Goal: Check status: Check status

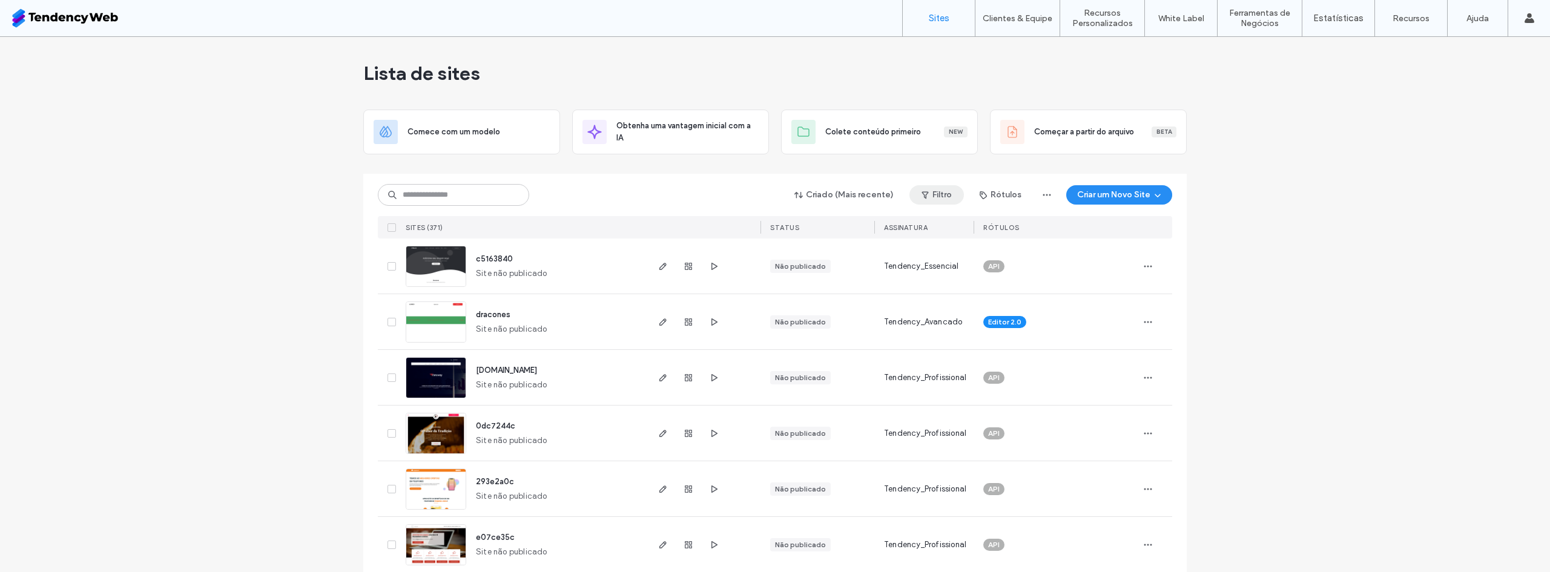
click at [940, 196] on button "Filtro" at bounding box center [936, 194] width 54 height 19
click at [817, 228] on div "Publicado" at bounding box center [841, 225] width 92 height 10
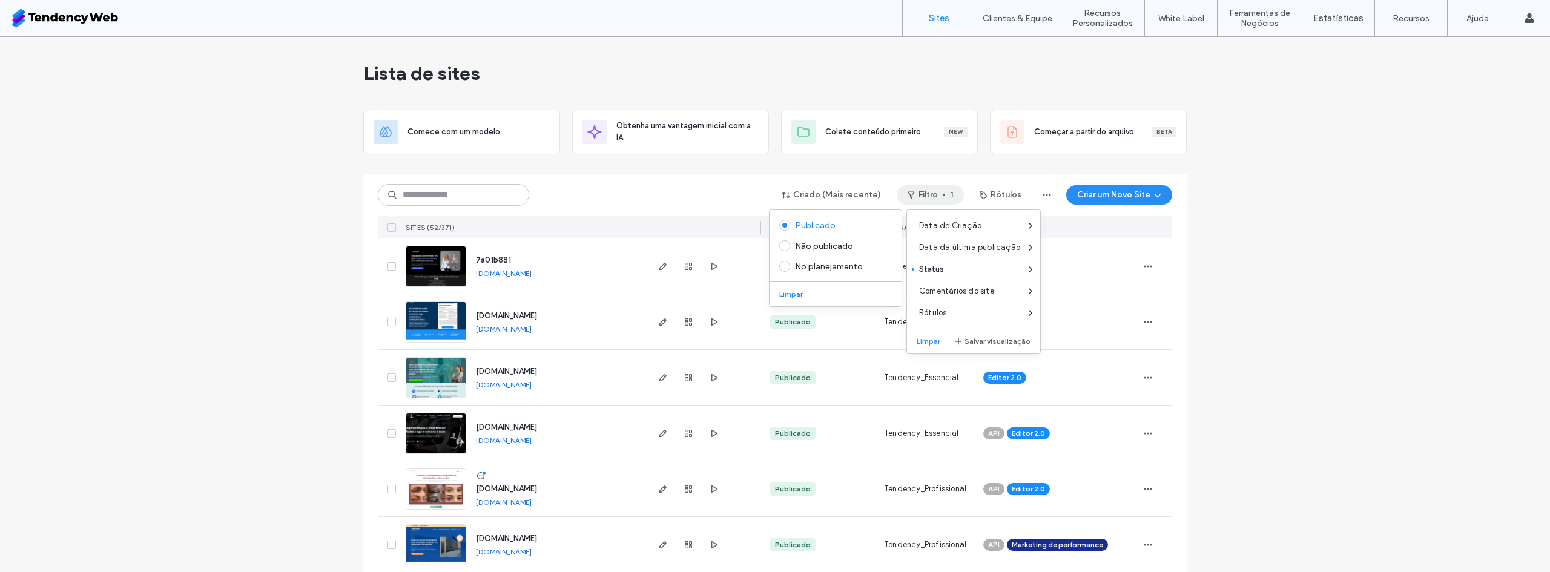
click at [696, 268] on div at bounding box center [688, 265] width 65 height 55
click at [711, 266] on icon "button" at bounding box center [714, 266] width 10 height 10
click at [685, 268] on use "button" at bounding box center [688, 266] width 7 height 7
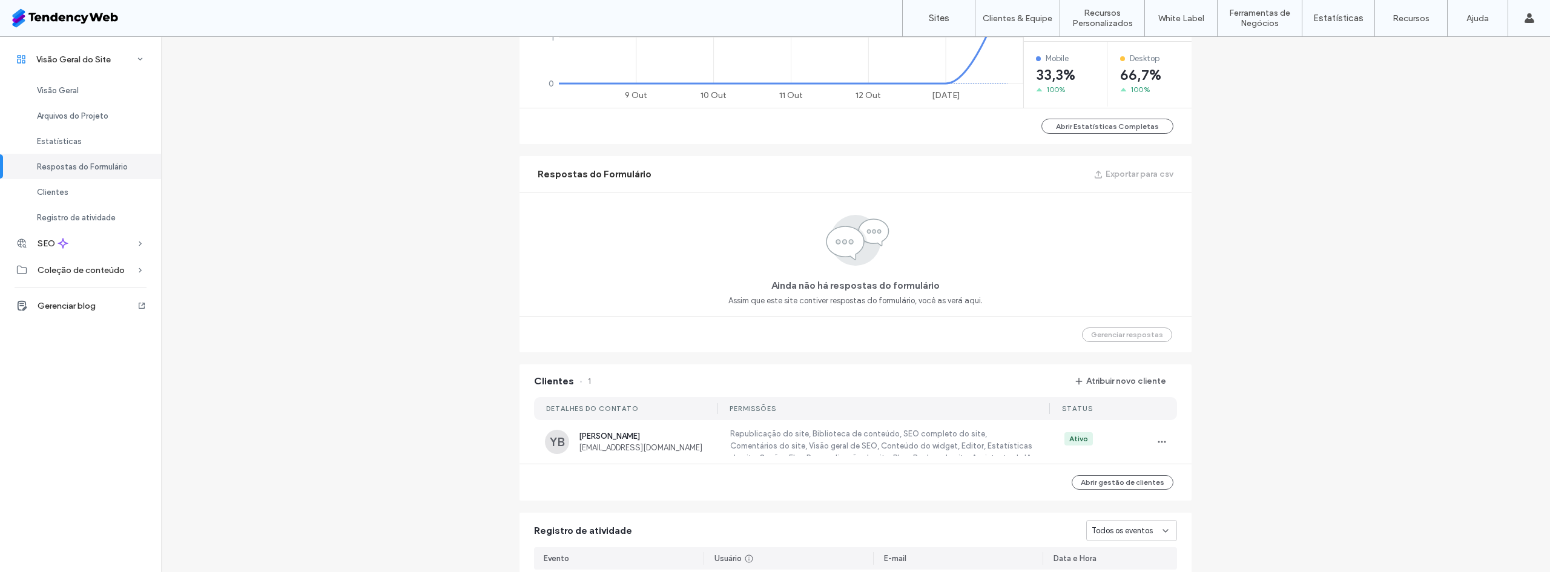
scroll to position [982, 0]
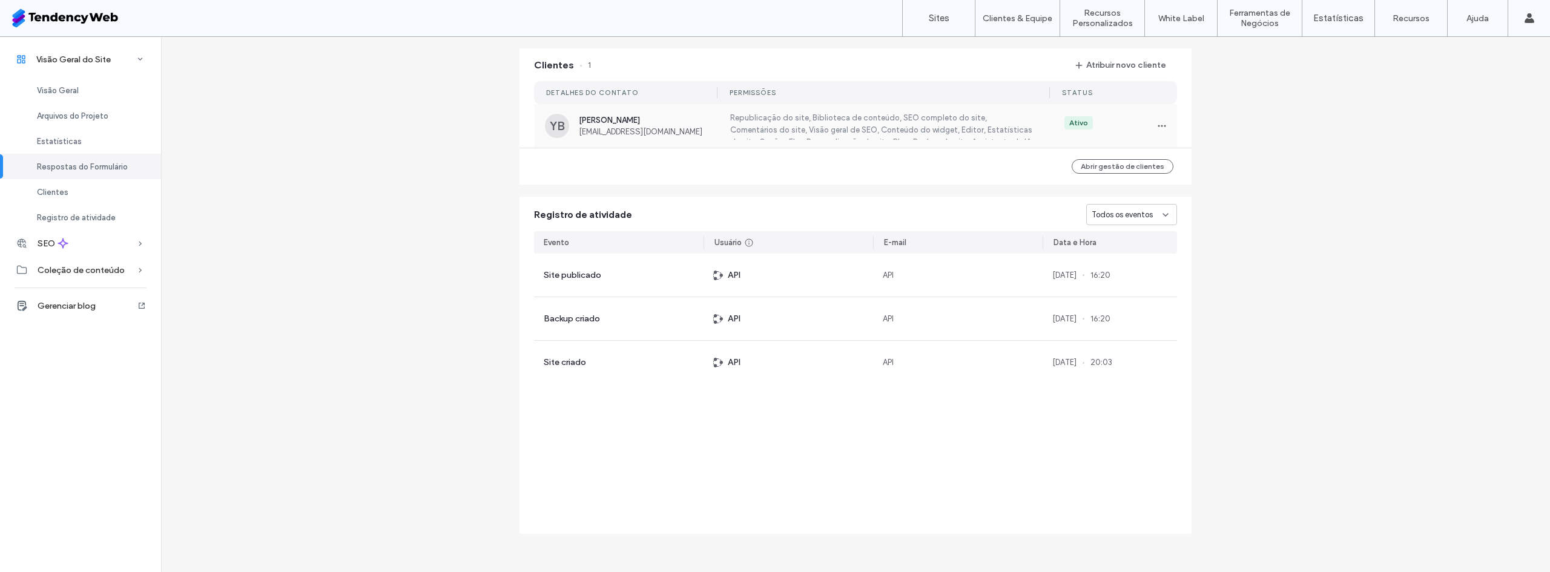
click at [611, 116] on span "[PERSON_NAME]" at bounding box center [647, 120] width 136 height 9
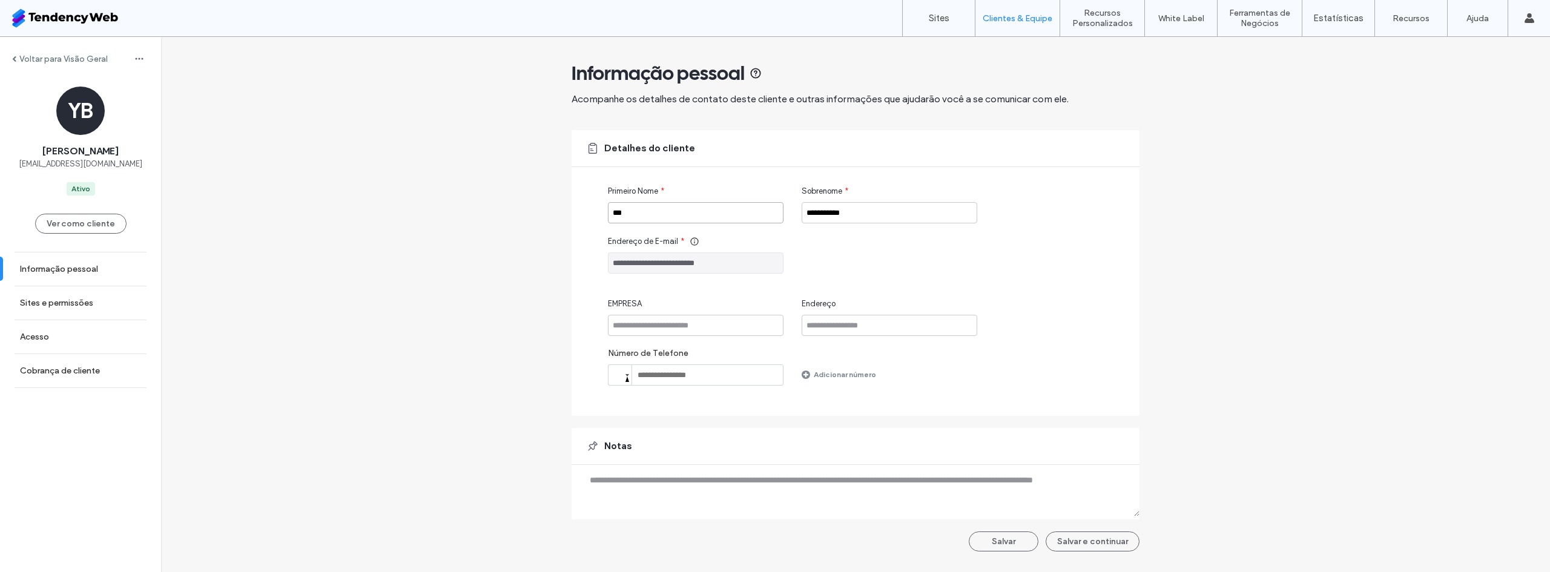
click at [688, 219] on input "***" at bounding box center [696, 212] width 176 height 21
